Goal: Transaction & Acquisition: Purchase product/service

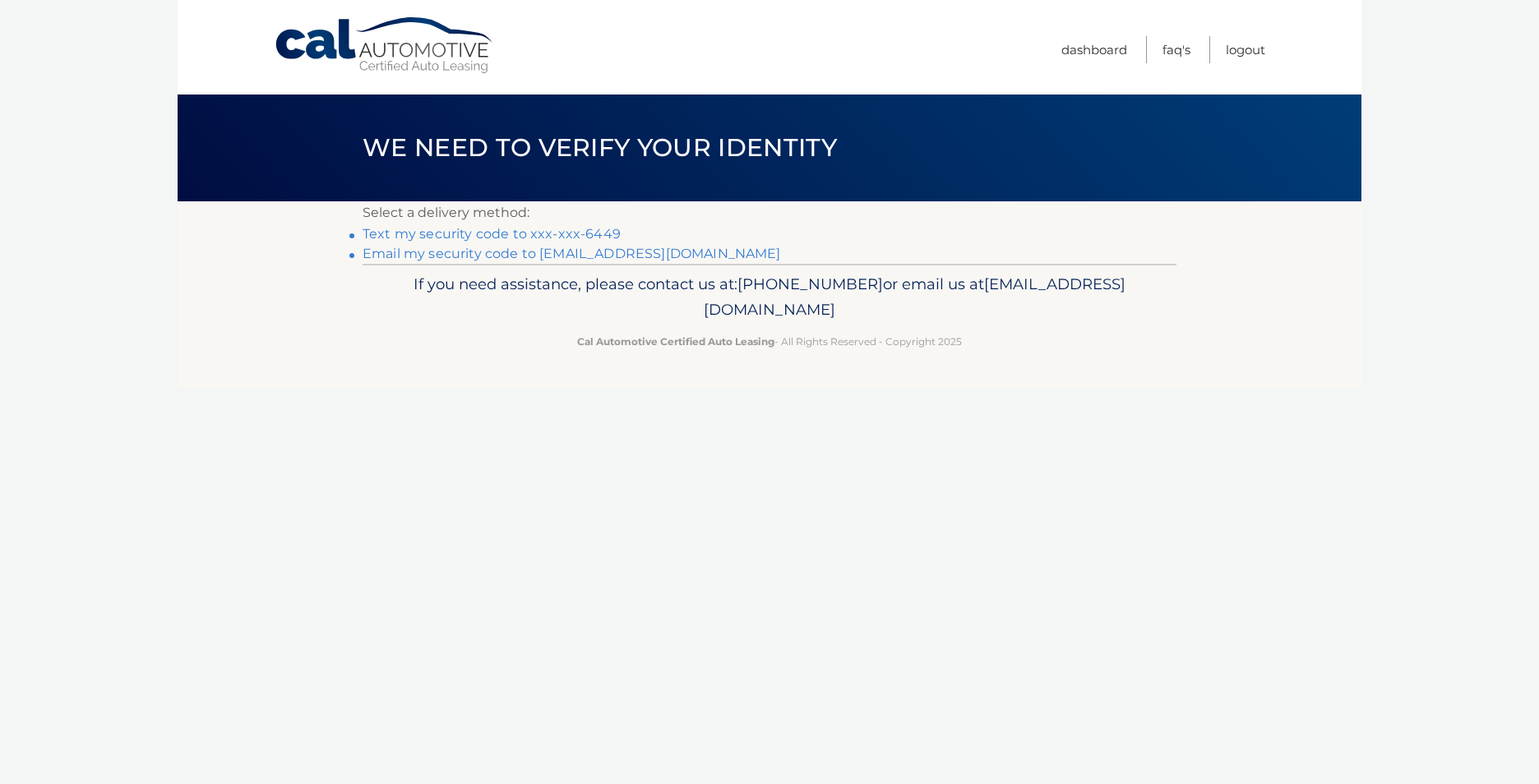
click at [456, 236] on link "Text my security code to xxx-xxx-6449" at bounding box center [491, 233] width 258 height 15
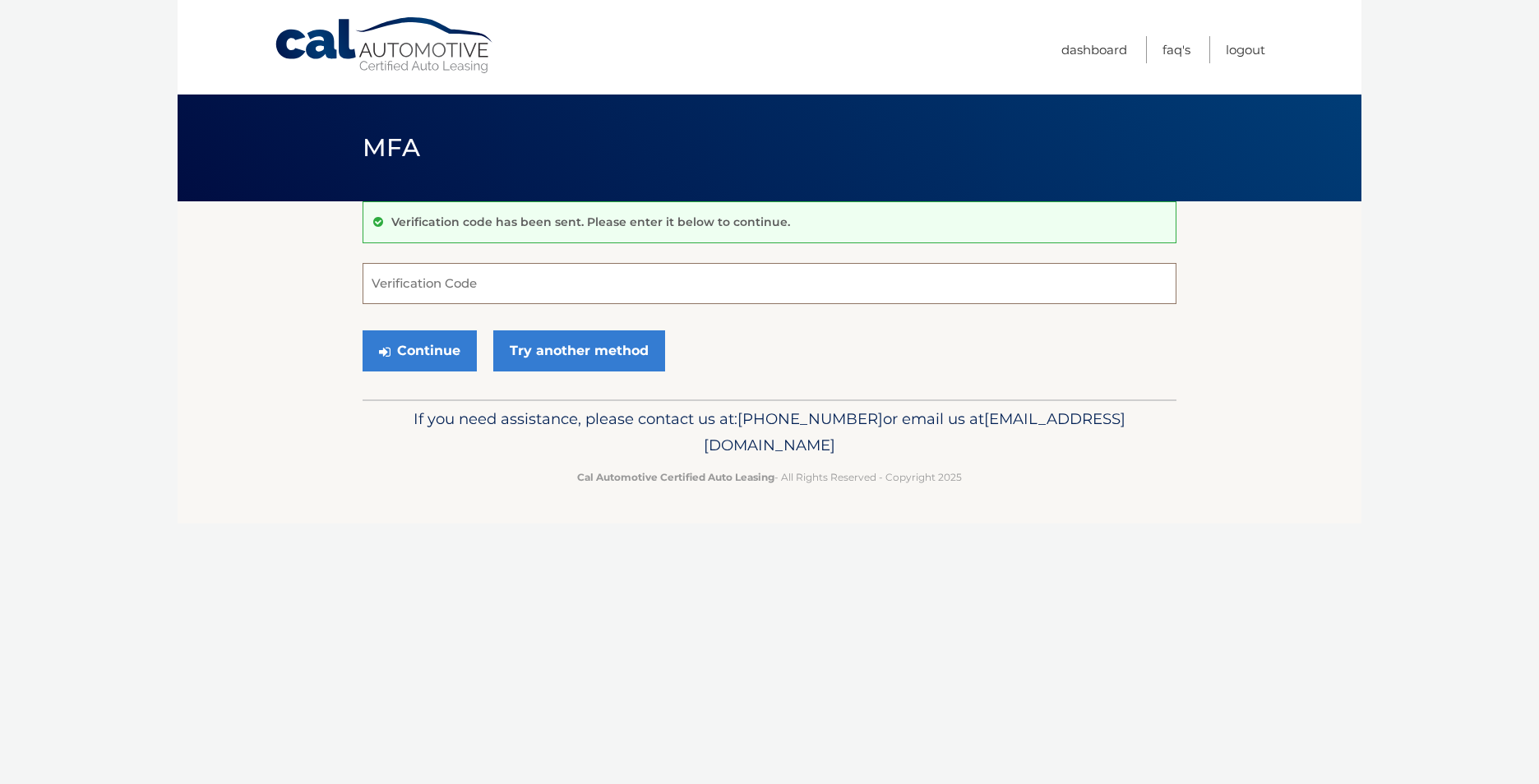
click at [457, 286] on input "Verification Code" at bounding box center [769, 283] width 814 height 41
type input "893835"
click at [418, 355] on button "Continue" at bounding box center [419, 350] width 114 height 41
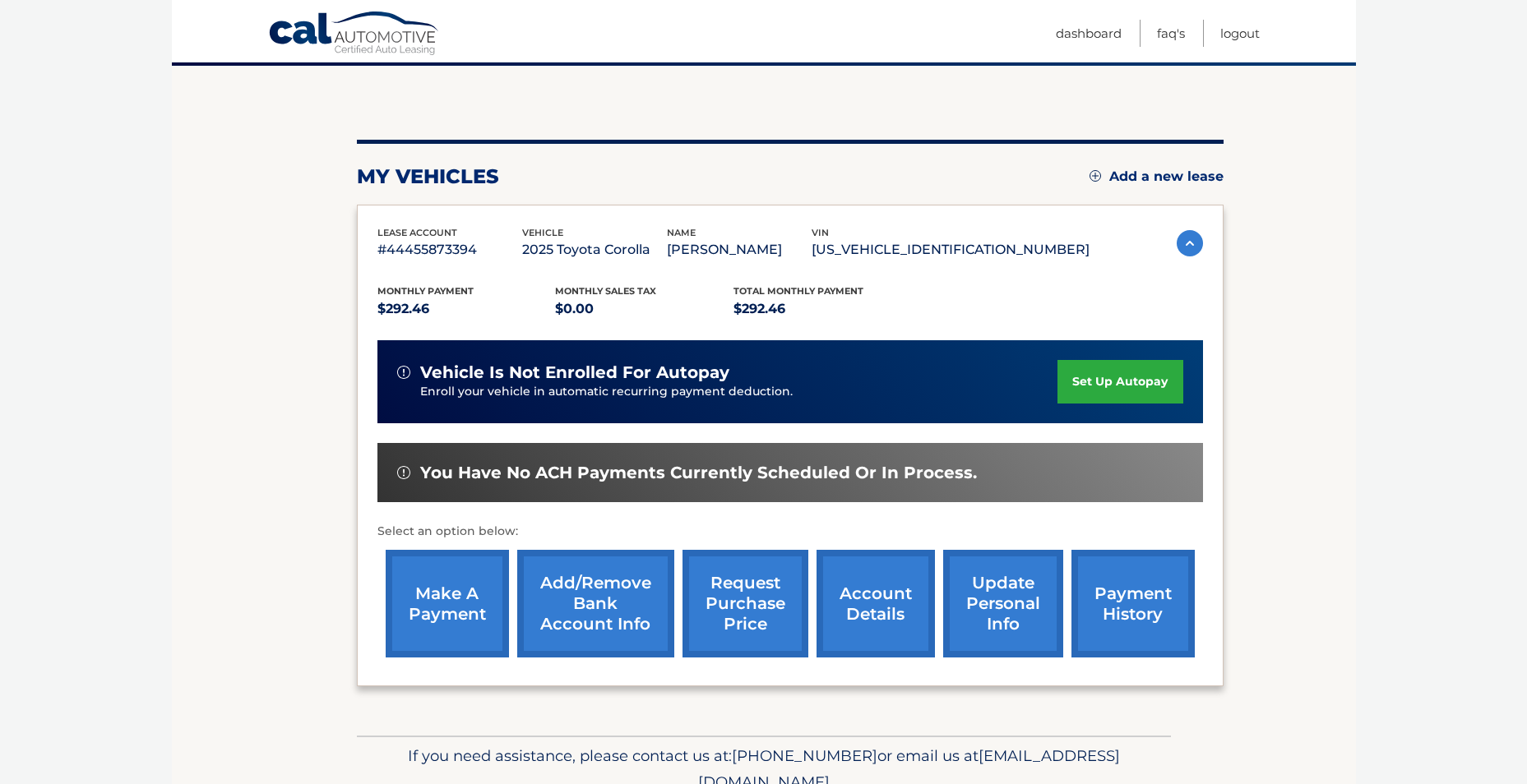
scroll to position [164, 0]
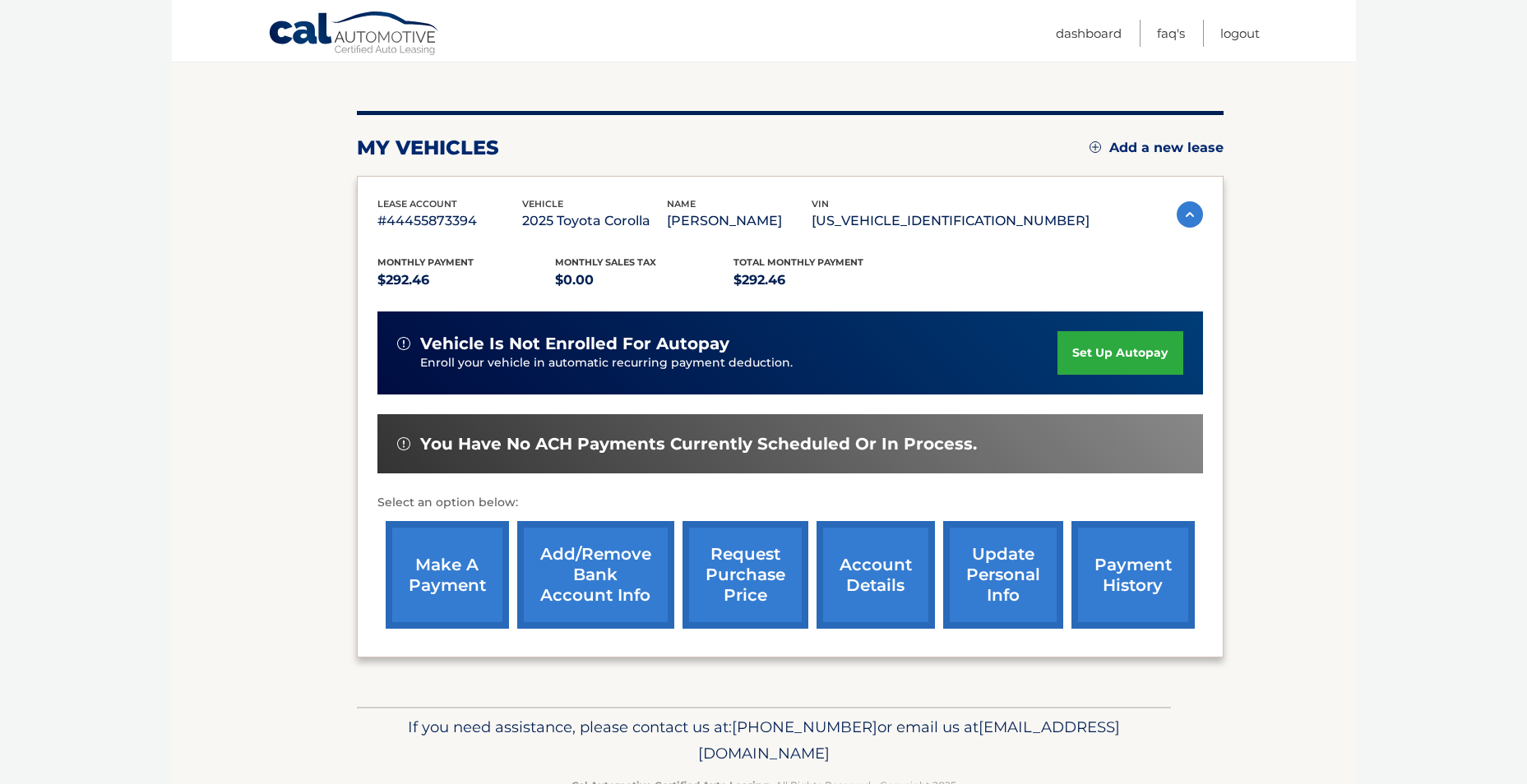
click at [456, 562] on link "make a payment" at bounding box center [448, 575] width 123 height 108
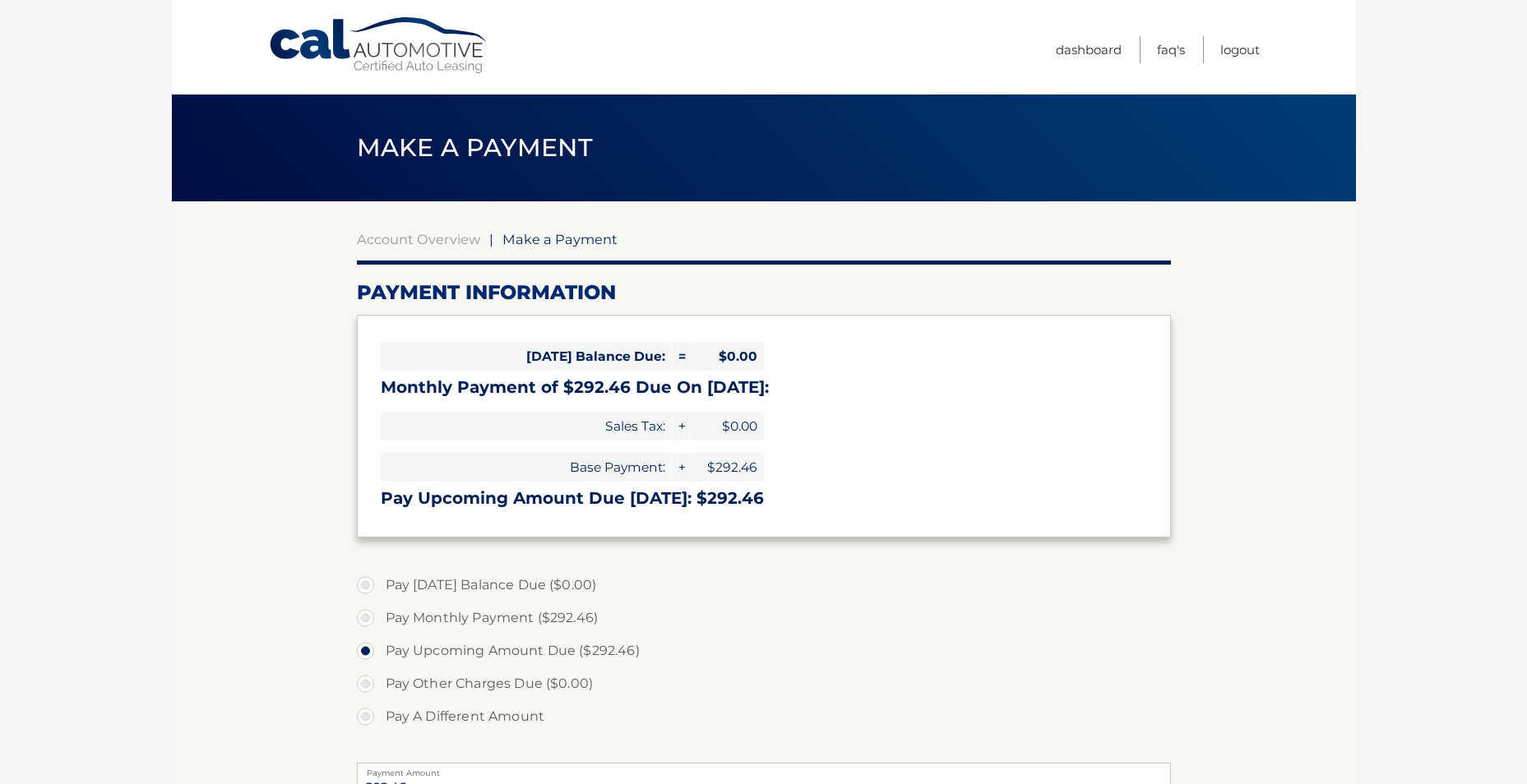
select select "MzNhNDJmZDAtYmQ0OS00MjAyLThmOTQtY2Y5MjJhMTFjOGE2"
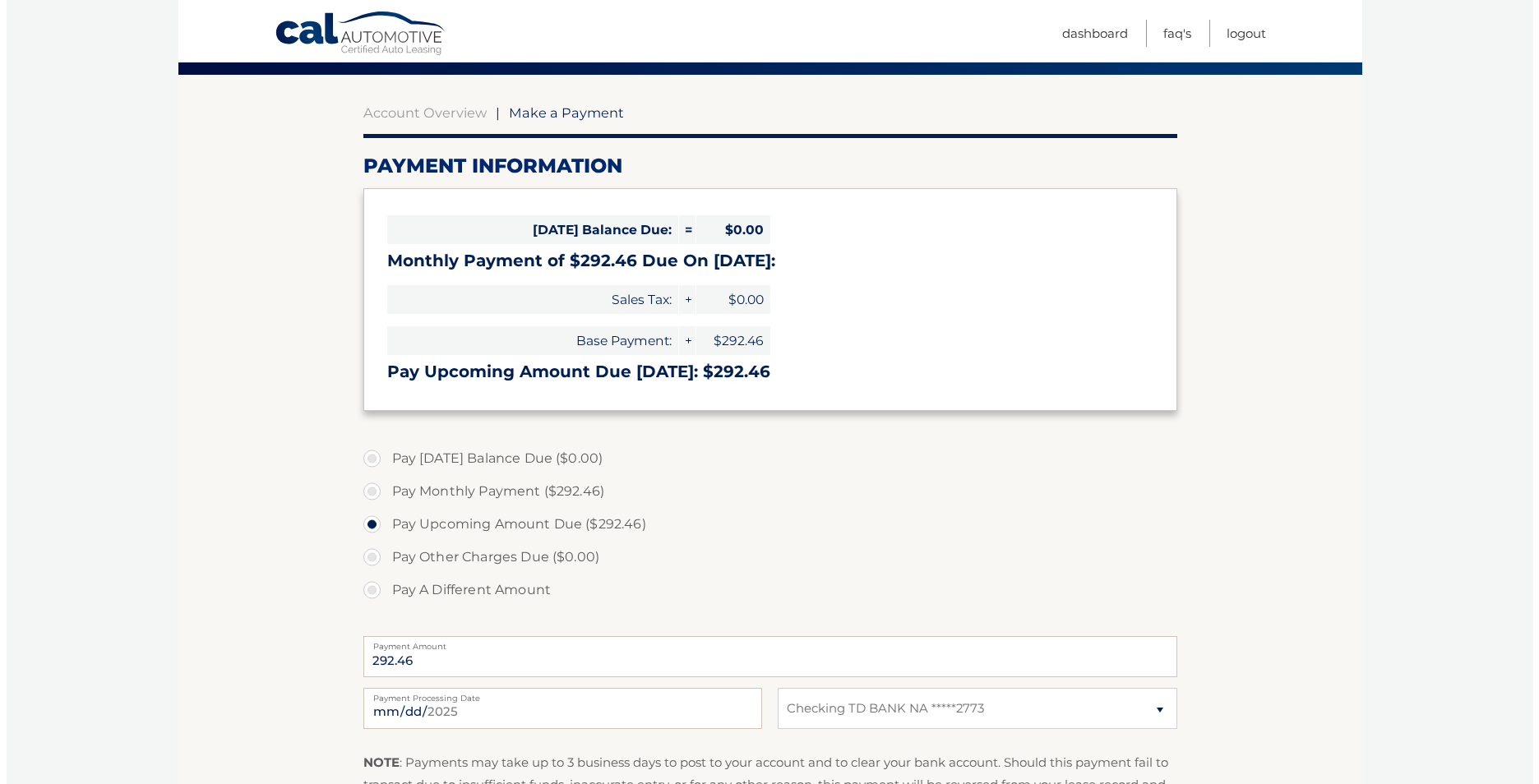
scroll to position [246, 0]
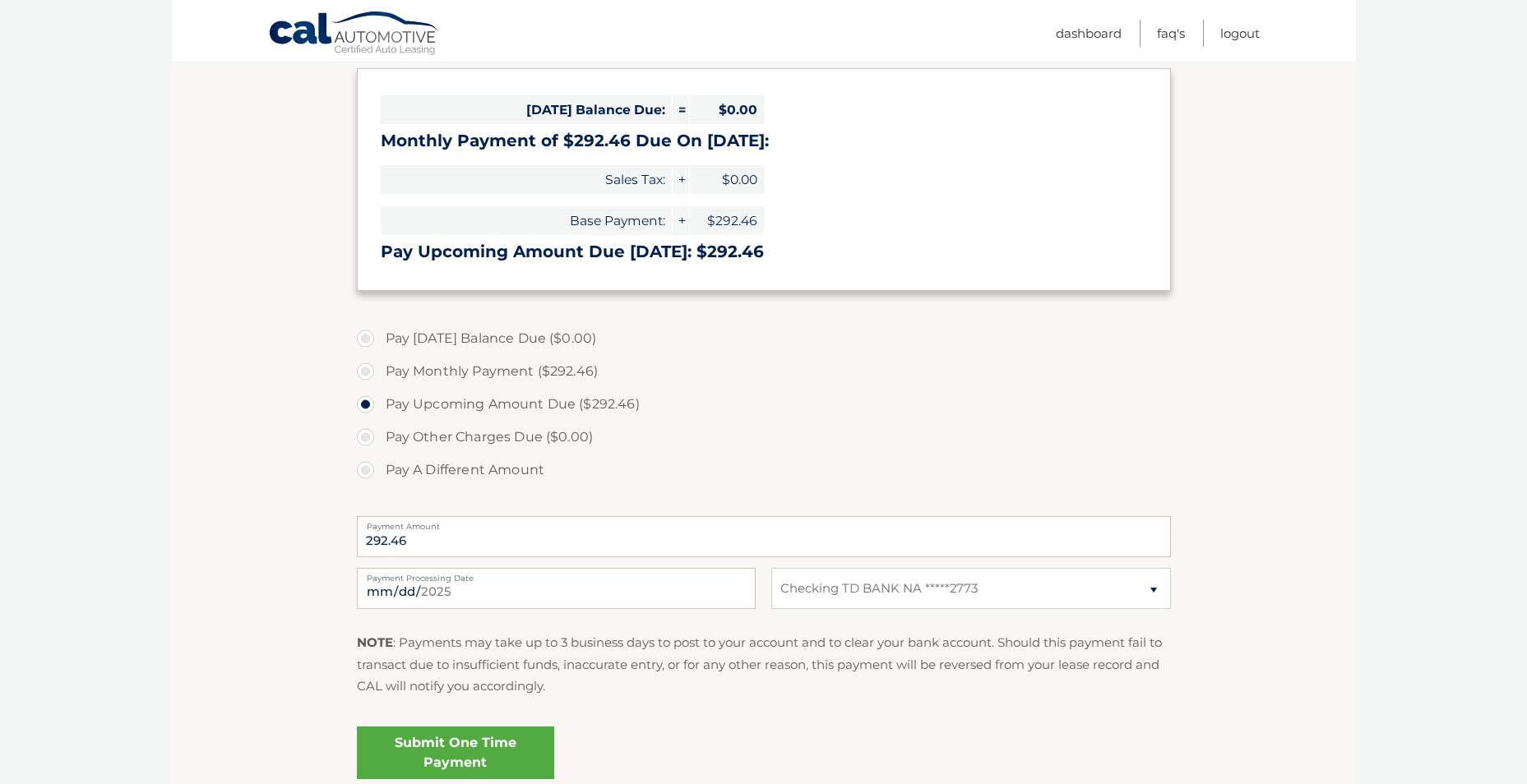
click at [507, 738] on link "Submit One Time Payment" at bounding box center [455, 752] width 197 height 52
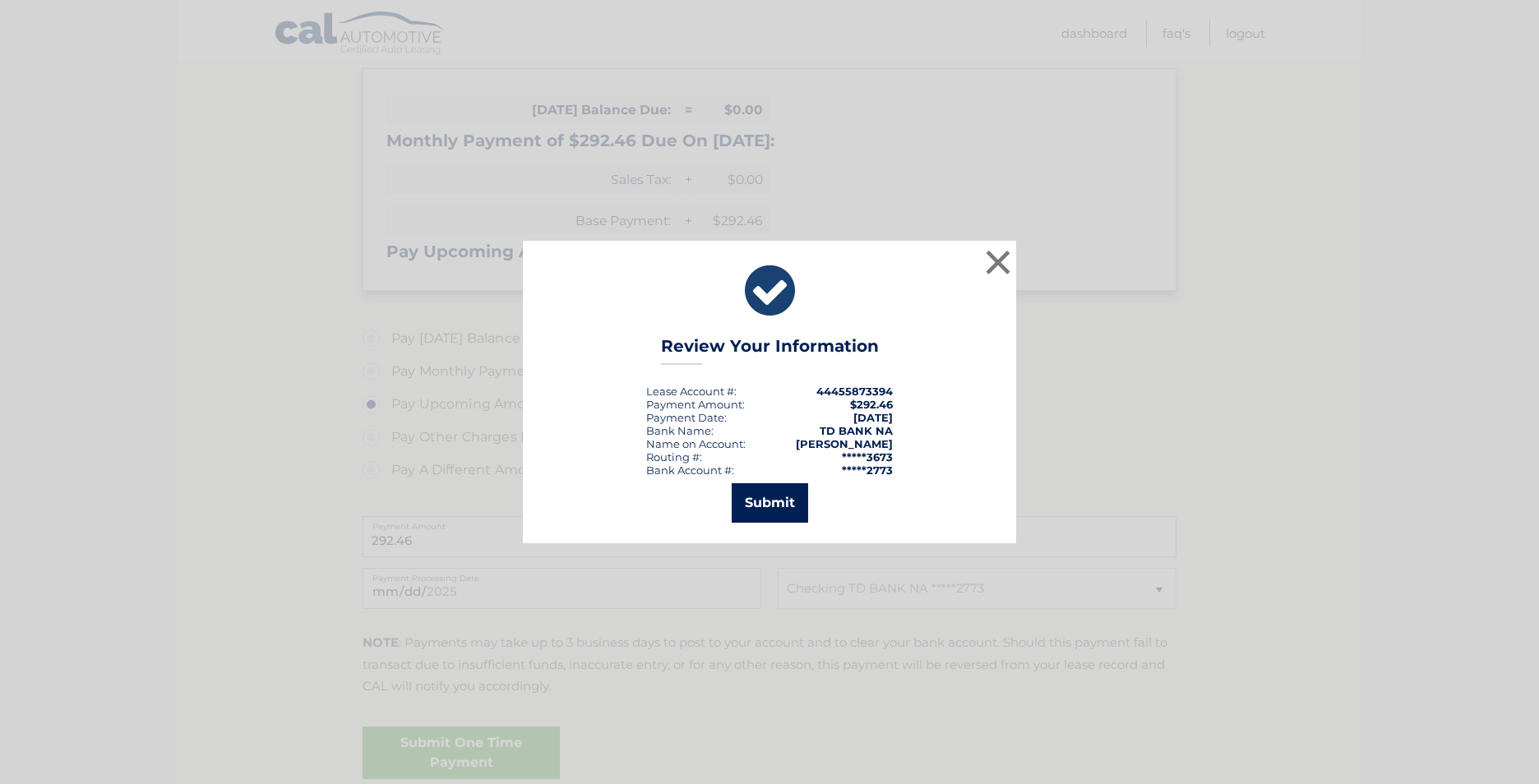
click at [776, 501] on button "Submit" at bounding box center [769, 503] width 77 height 40
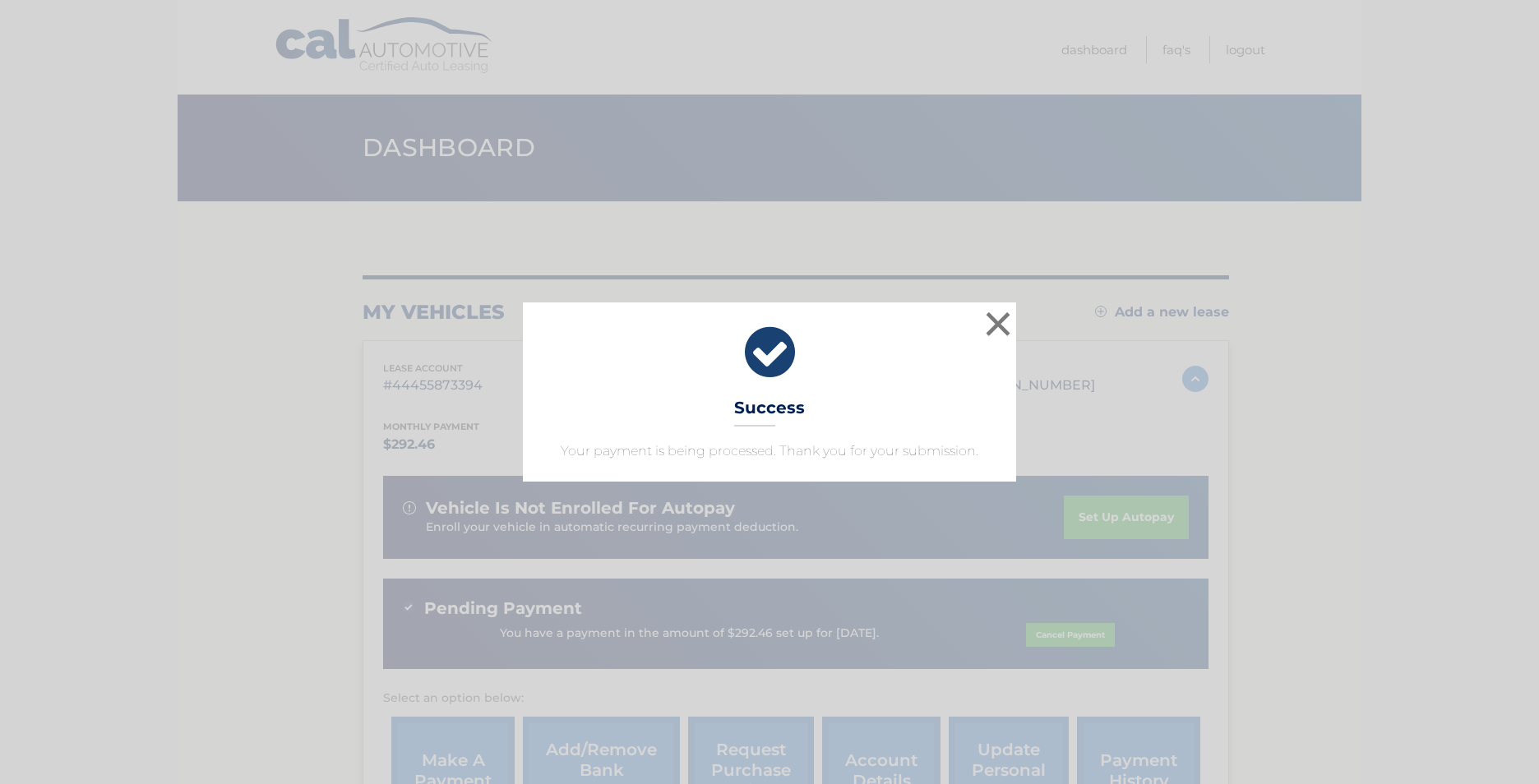
click at [1036, 441] on div "× Success Your payment is being processed. Thank you for your submission." at bounding box center [769, 392] width 1526 height 179
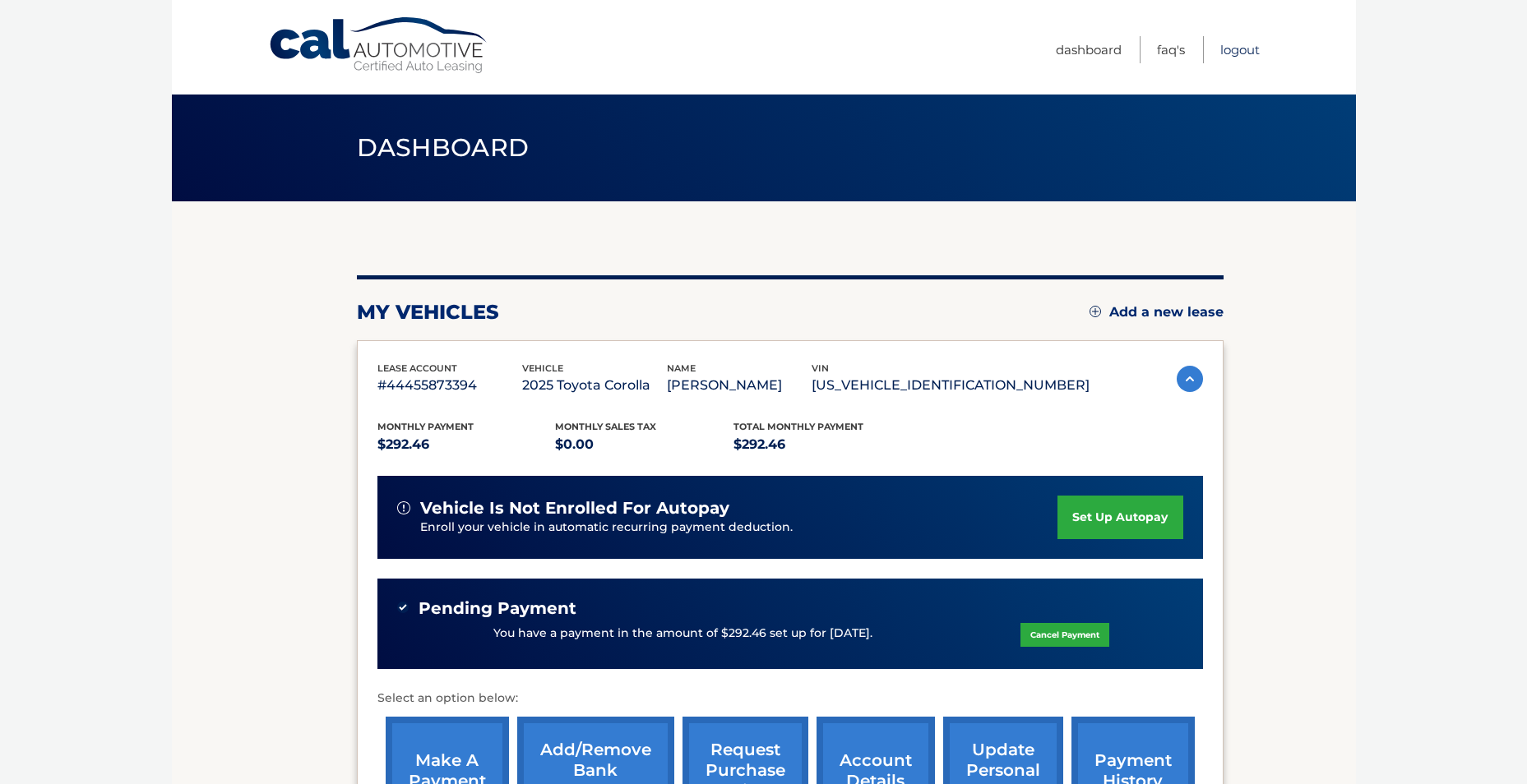
click at [1250, 48] on link "Logout" at bounding box center [1240, 49] width 40 height 27
